Goal: Task Accomplishment & Management: Use online tool/utility

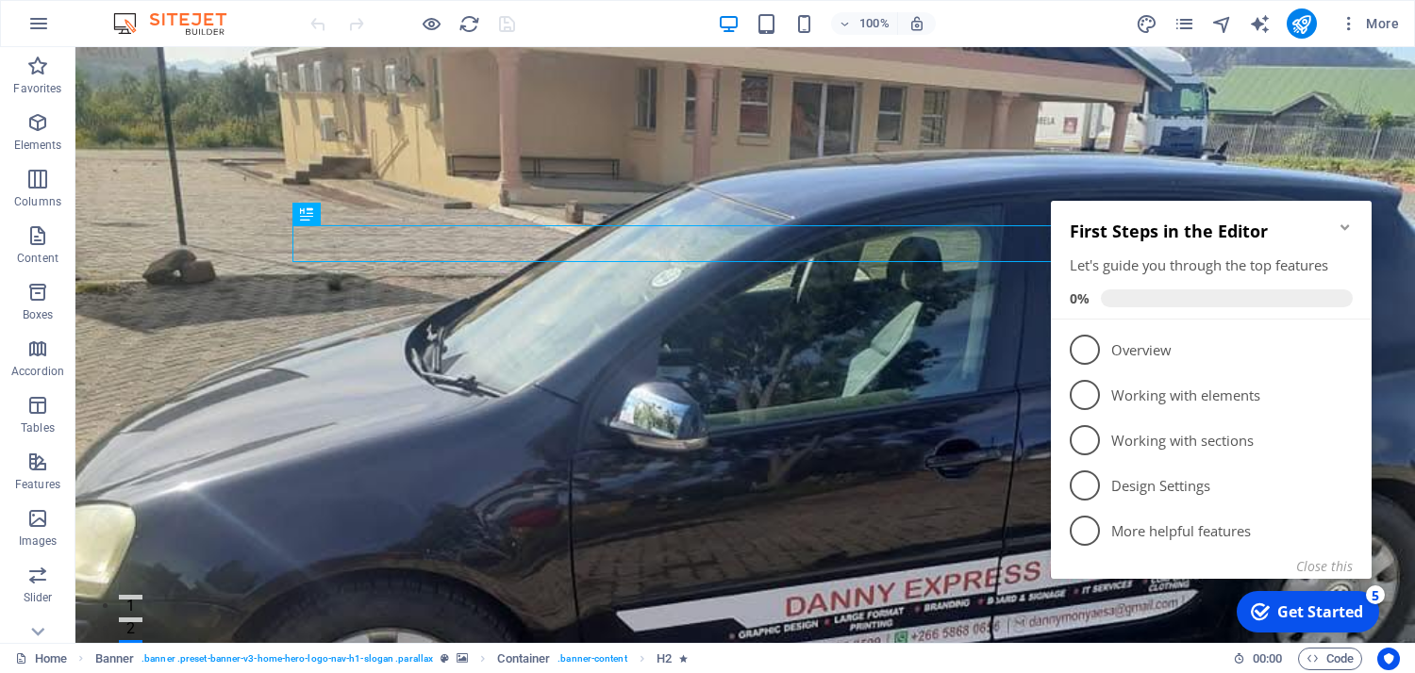
click at [1342, 224] on icon "Minimize checklist" at bounding box center [1344, 227] width 15 height 15
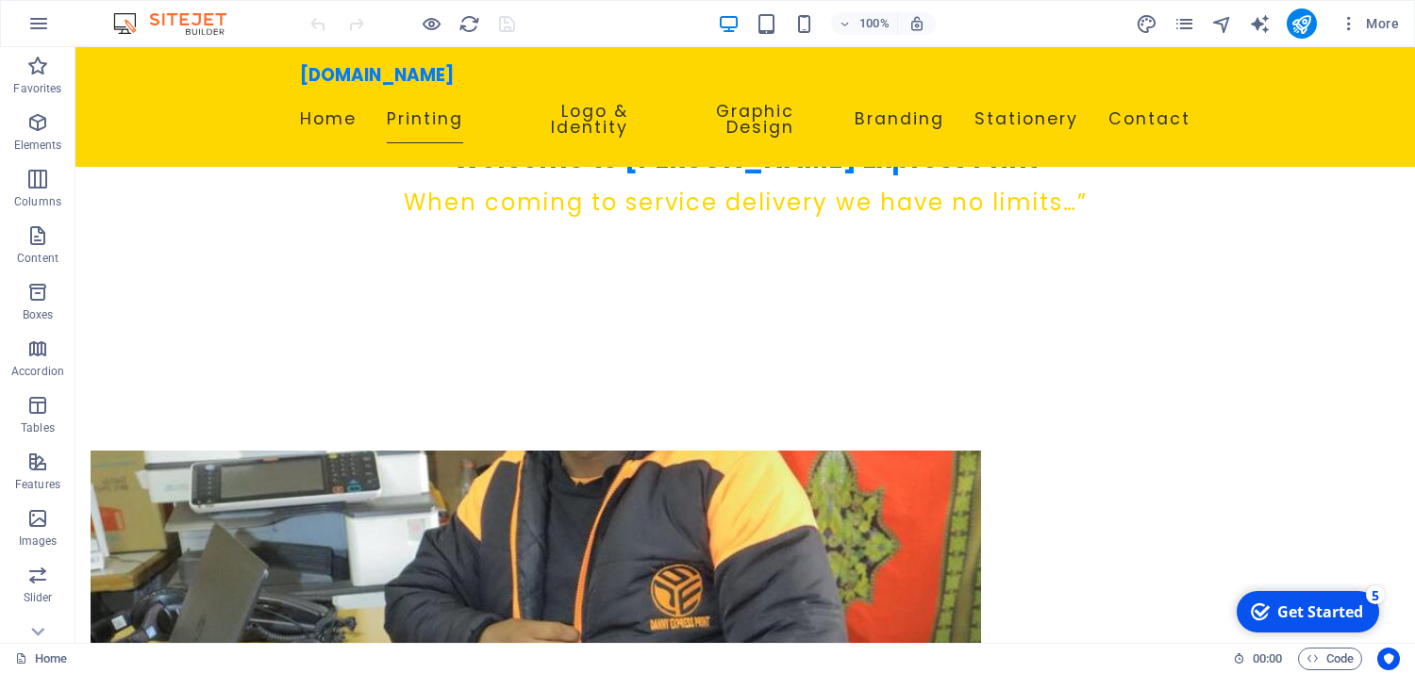
scroll to position [614, 0]
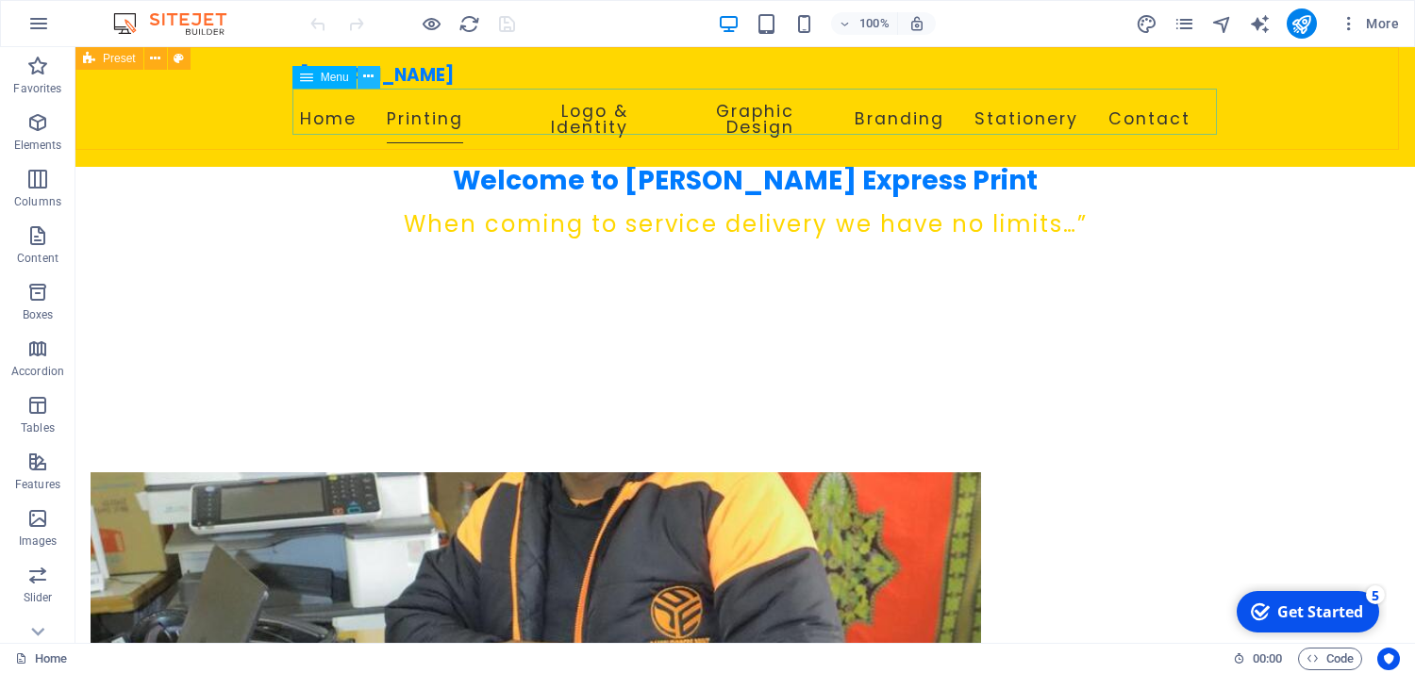
click at [369, 76] on icon at bounding box center [368, 77] width 10 height 20
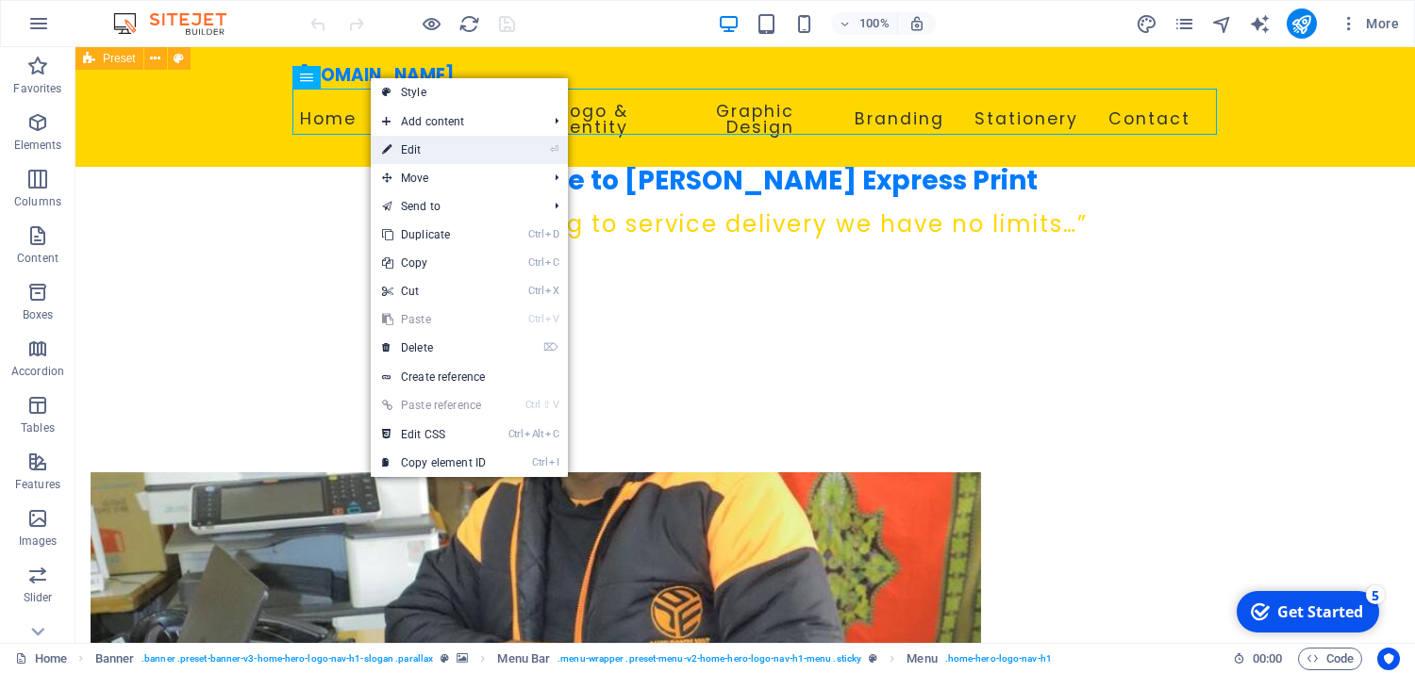
click at [411, 148] on link "⏎ Edit" at bounding box center [434, 150] width 126 height 28
select select
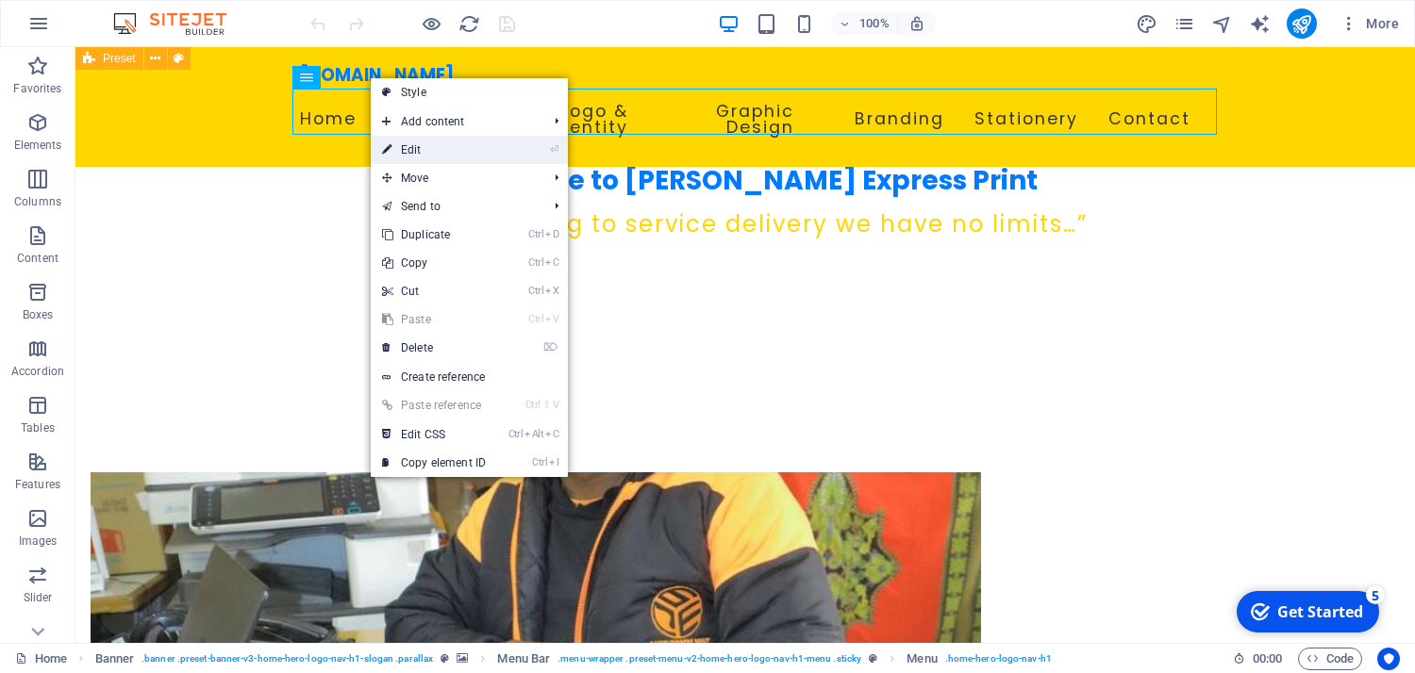
select select
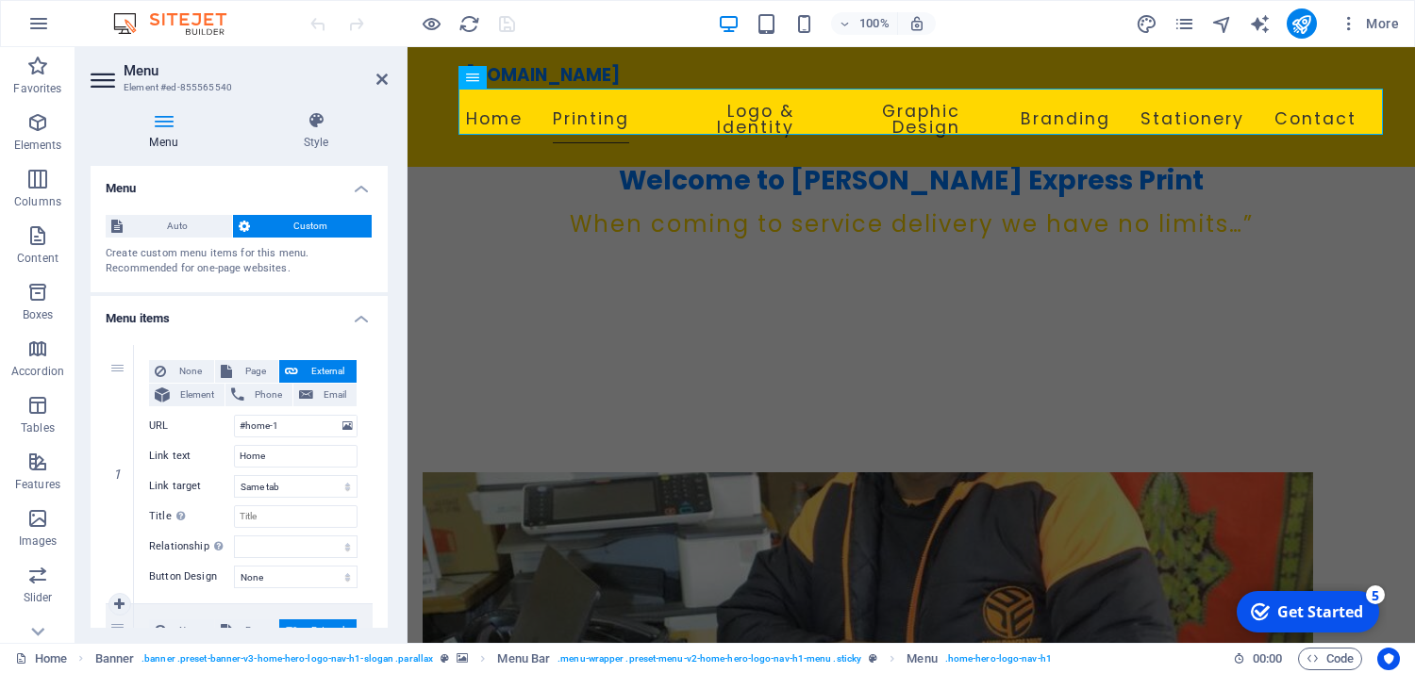
drag, startPoint x: 295, startPoint y: 605, endPoint x: 305, endPoint y: 595, distance: 14.0
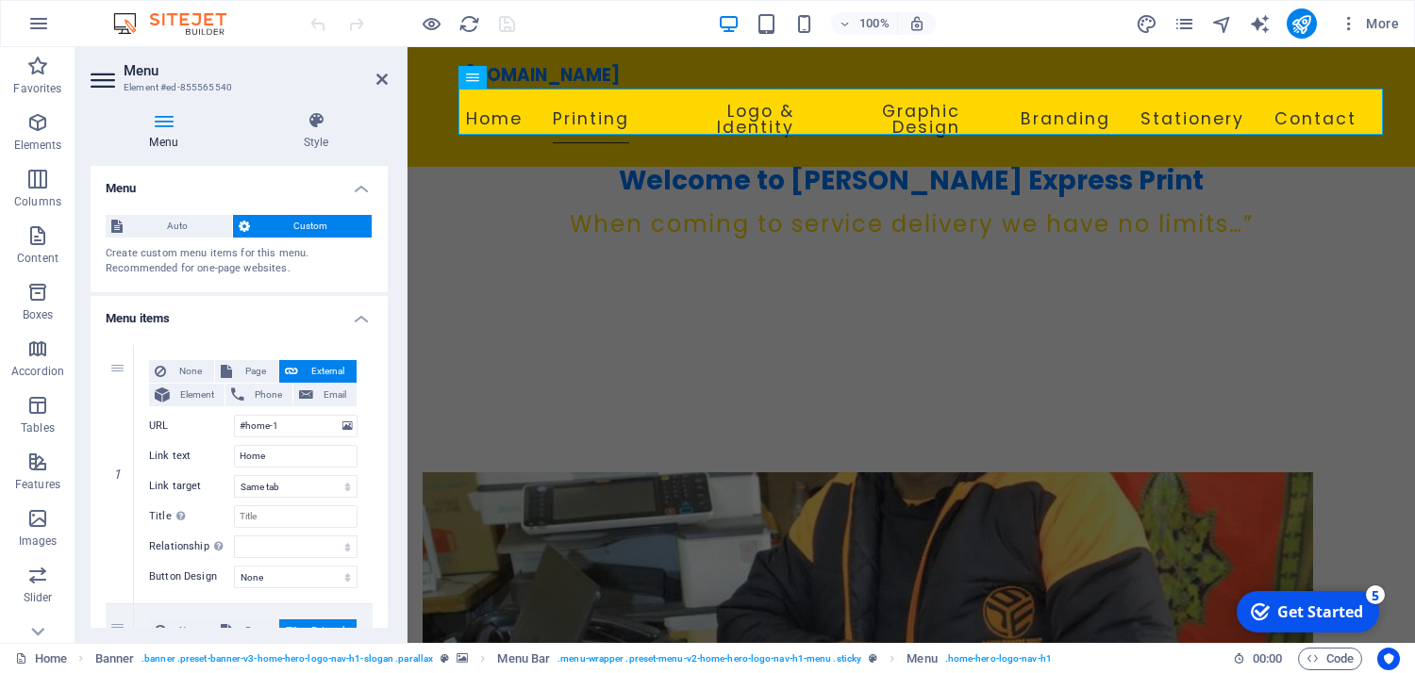
click at [340, 57] on header "Menu Element #ed-855565540" at bounding box center [239, 71] width 297 height 49
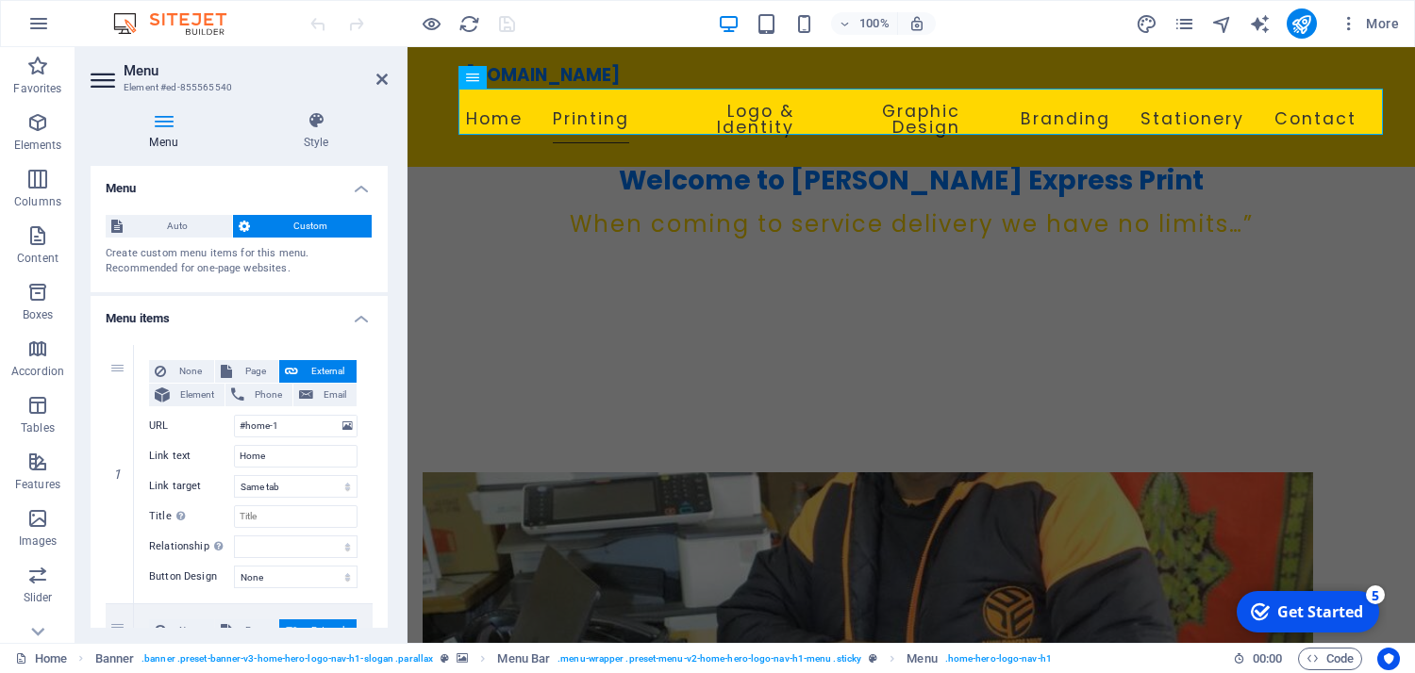
click at [340, 57] on header "Menu Element #ed-855565540" at bounding box center [239, 71] width 297 height 49
click at [583, 35] on div "100% More" at bounding box center [857, 23] width 1100 height 30
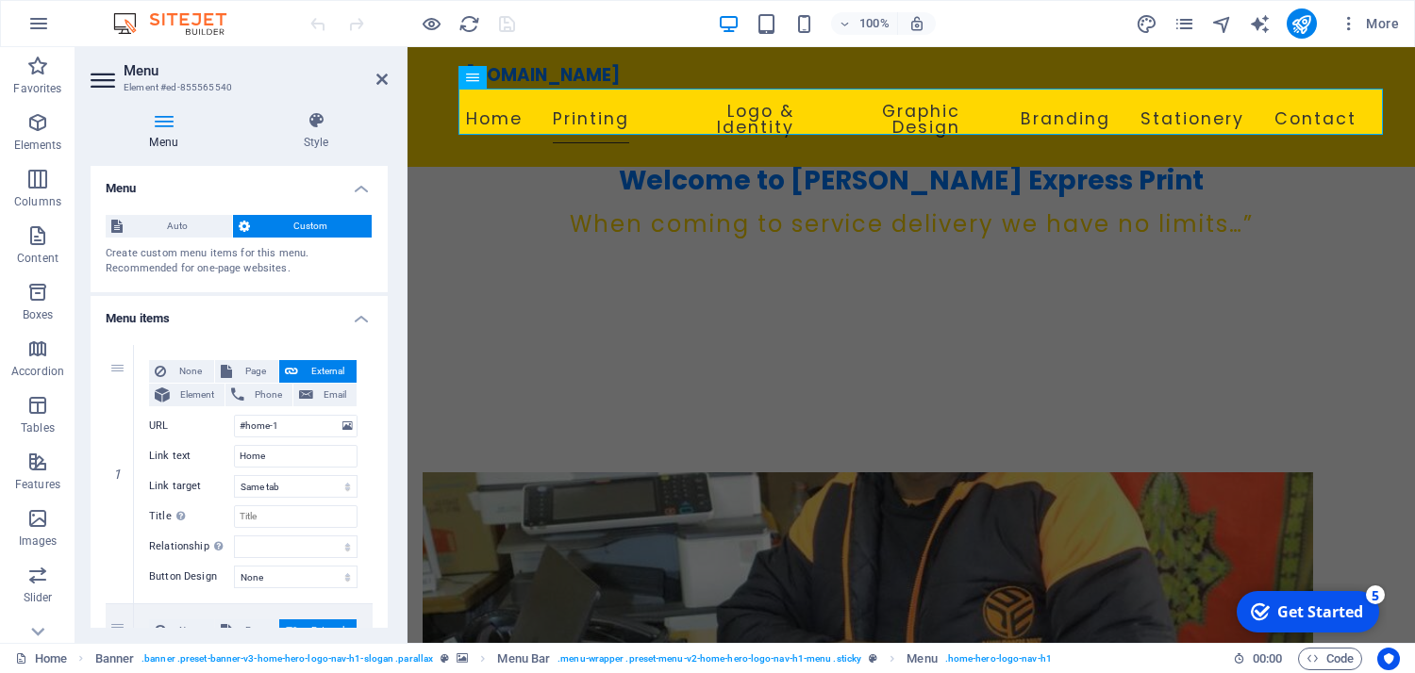
click at [583, 35] on div "100% More" at bounding box center [857, 23] width 1100 height 30
